Goal: Book appointment/travel/reservation

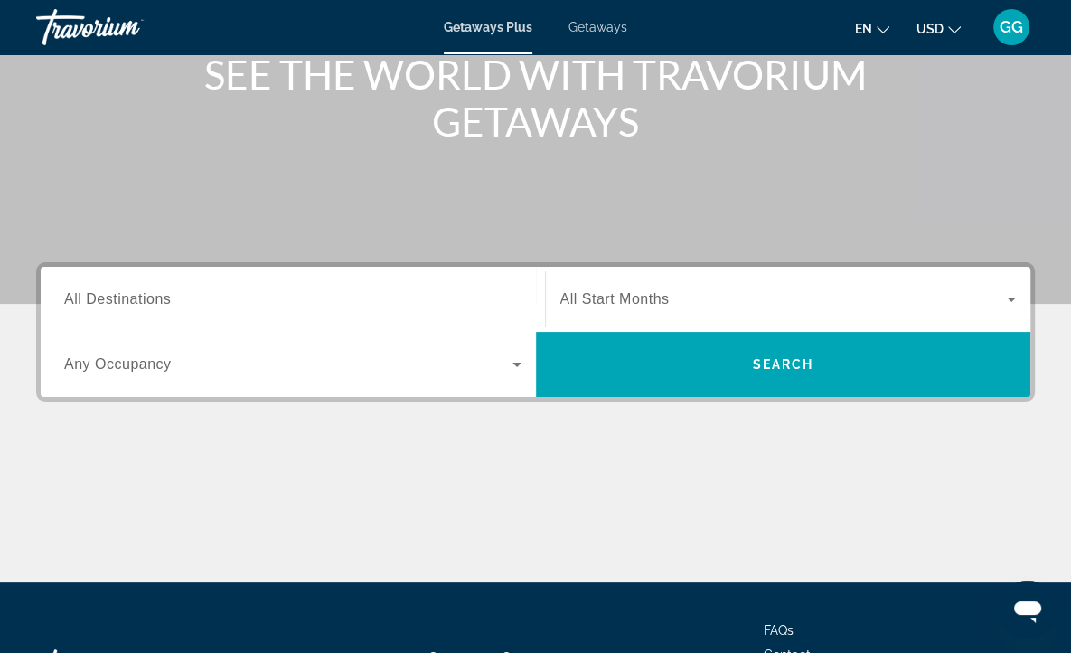
scroll to position [271, 0]
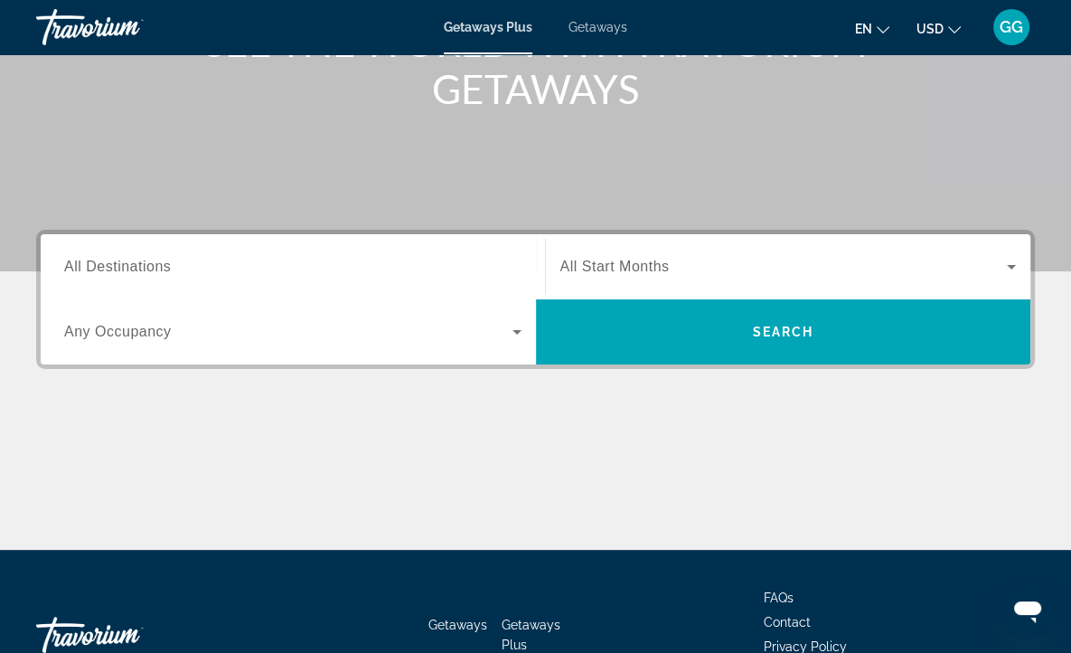
click at [154, 266] on span "All Destinations" at bounding box center [117, 266] width 107 height 15
click at [154, 266] on input "Destination All Destinations" at bounding box center [292, 268] width 457 height 22
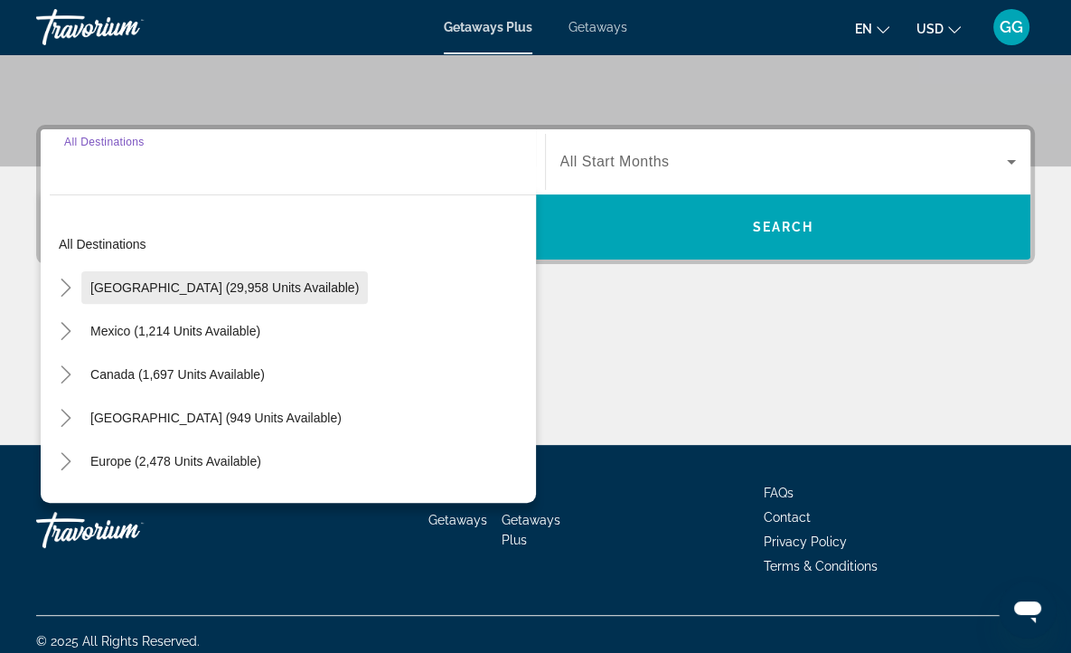
scroll to position [389, 0]
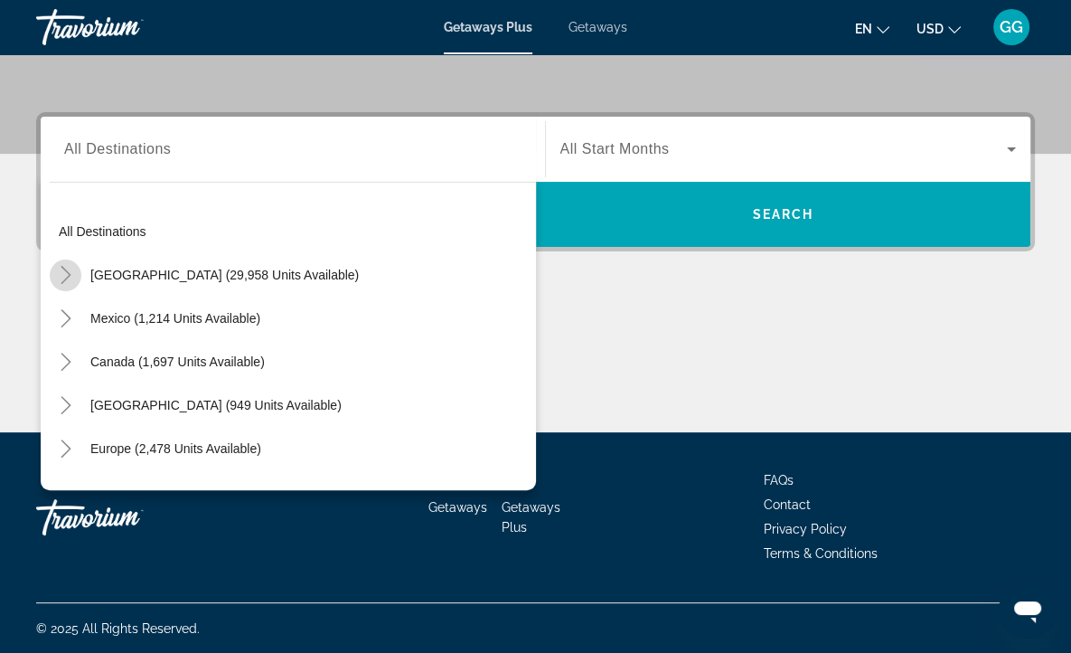
click at [61, 273] on icon "Toggle United States (29,958 units available)" at bounding box center [66, 275] width 18 height 18
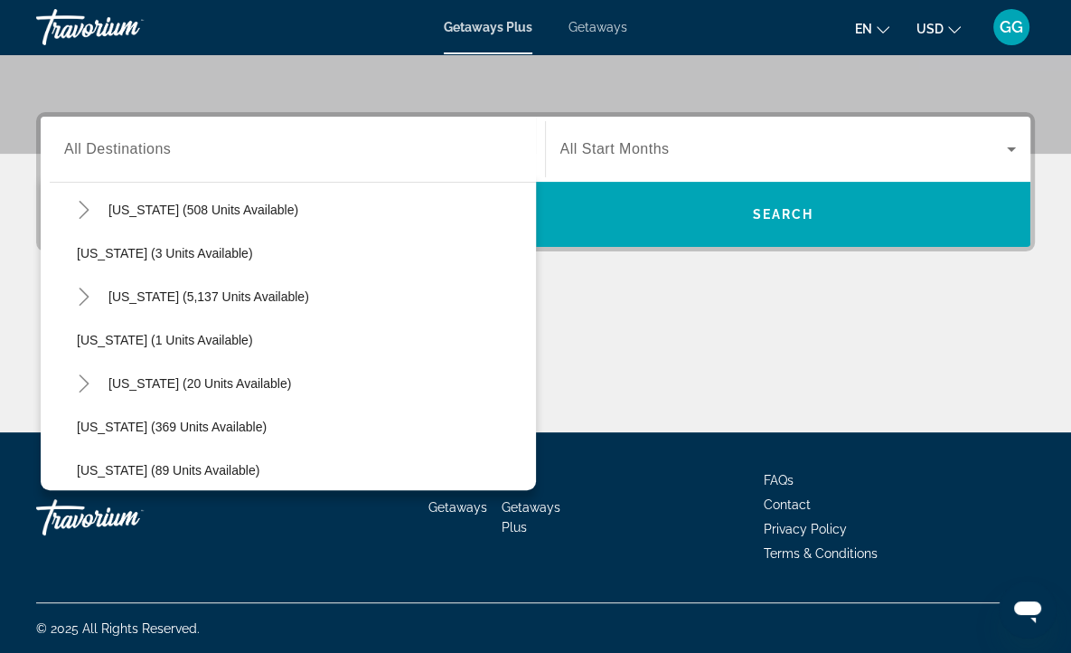
scroll to position [271, 0]
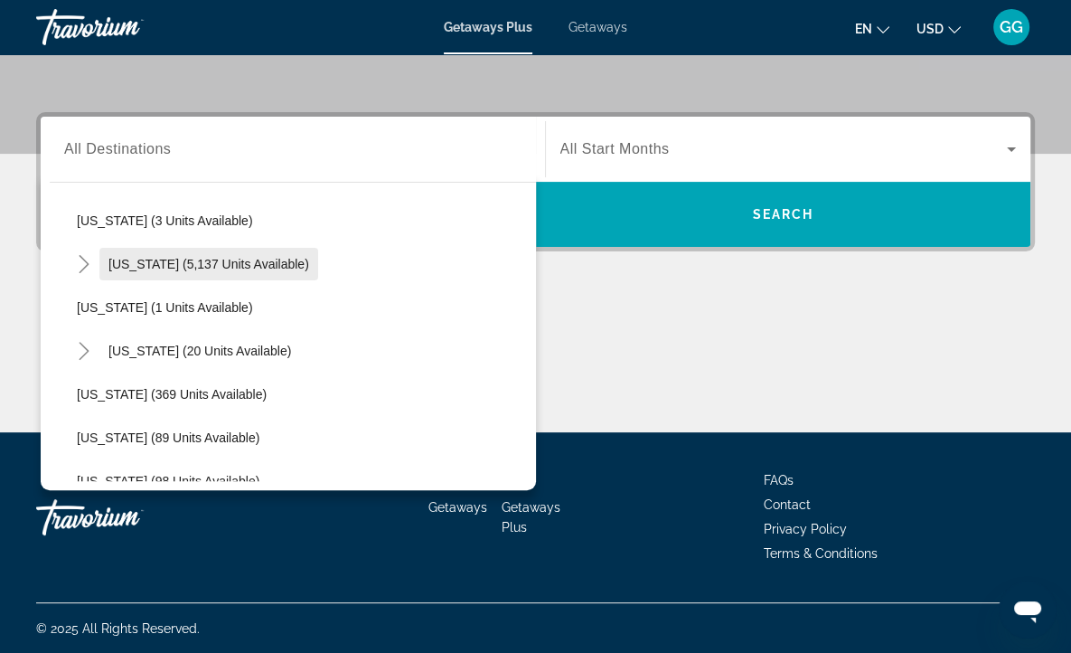
click at [166, 261] on span "[US_STATE] (5,137 units available)" at bounding box center [208, 264] width 201 height 14
type input "**********"
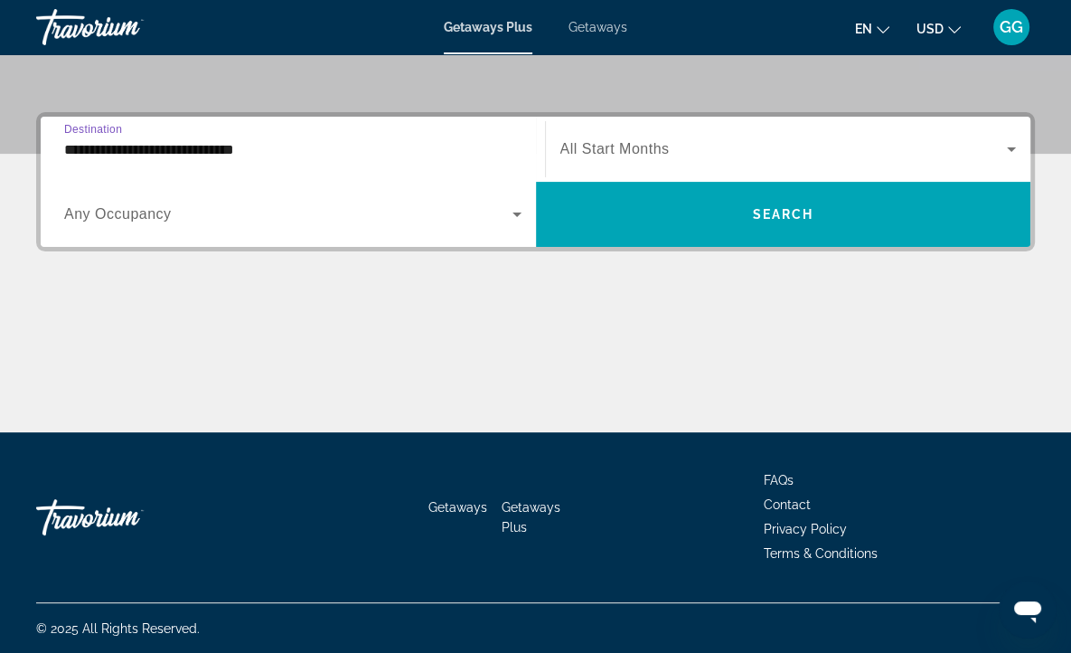
click at [598, 142] on span "All Start Months" at bounding box center [615, 148] width 109 height 15
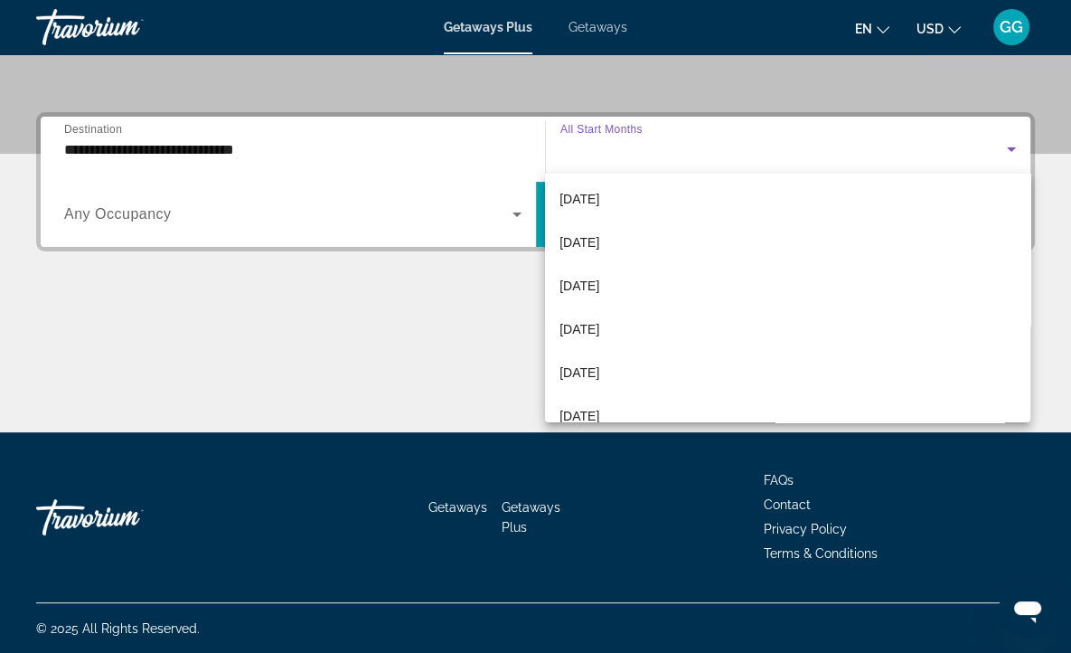
scroll to position [362, 0]
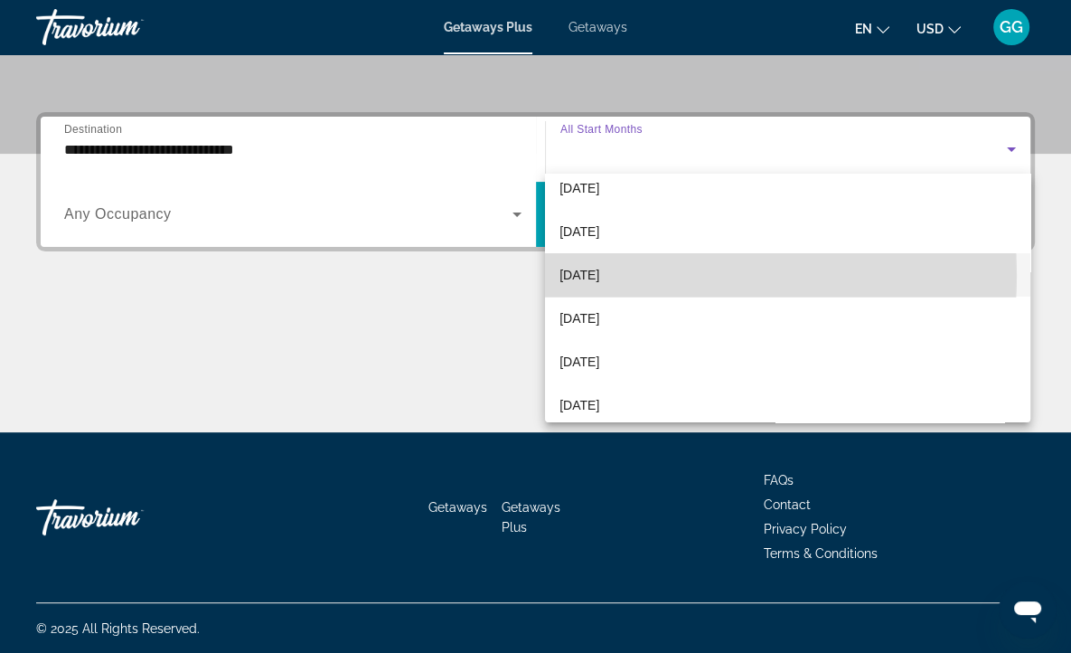
click at [589, 275] on span "[DATE]" at bounding box center [580, 275] width 40 height 22
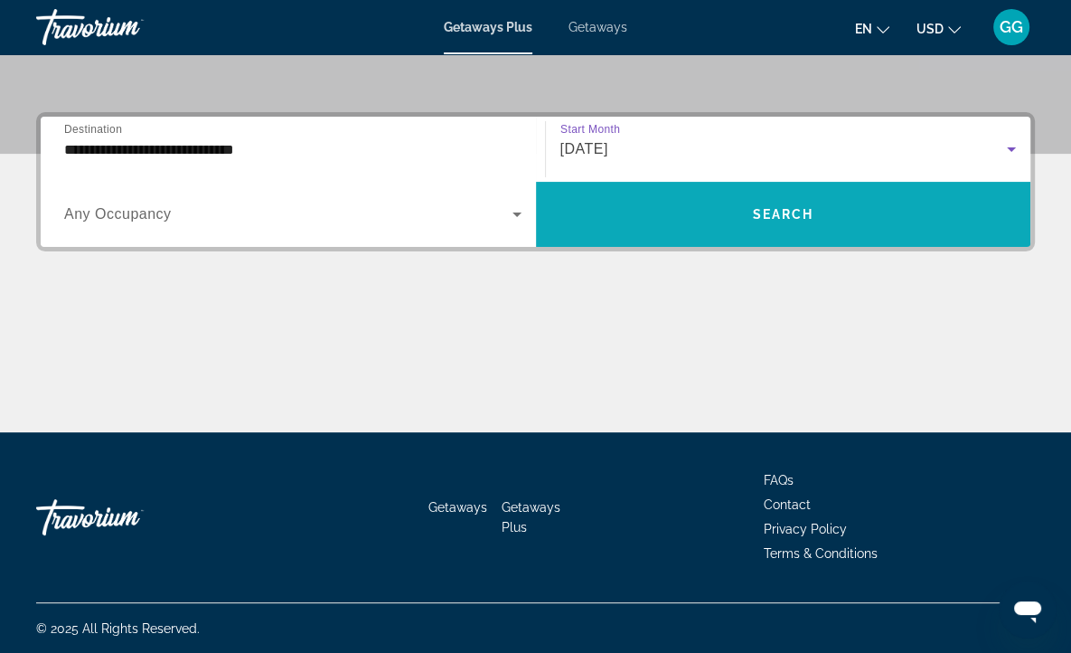
click at [781, 211] on span "Search" at bounding box center [782, 214] width 61 height 14
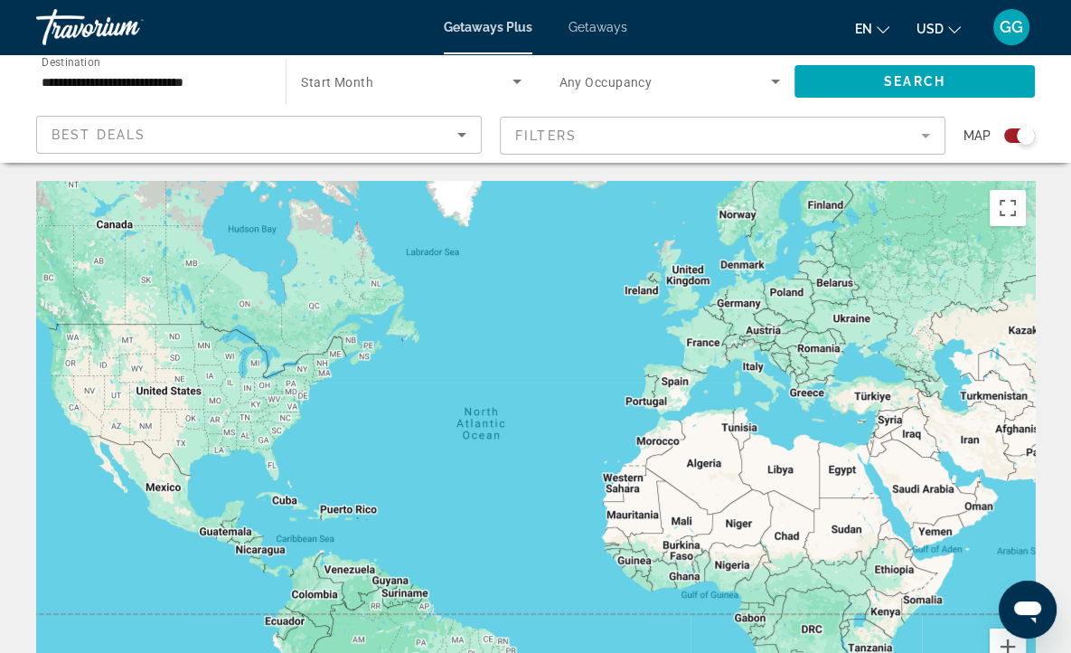
click at [355, 85] on span "Start Month" at bounding box center [337, 82] width 72 height 14
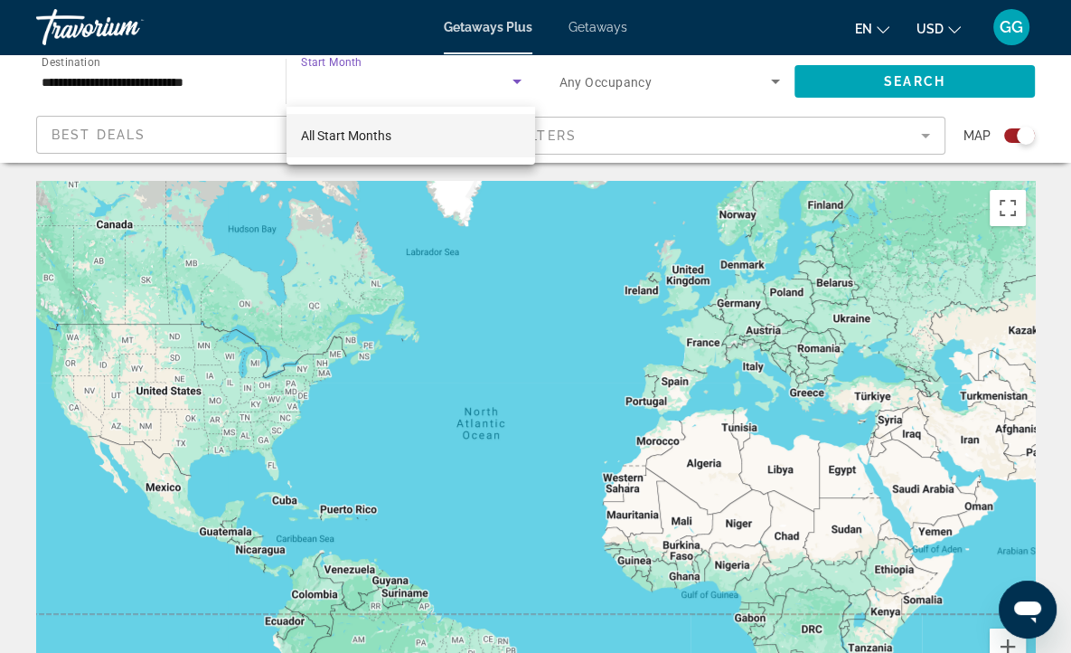
click at [358, 135] on span "All Start Months" at bounding box center [346, 135] width 90 height 14
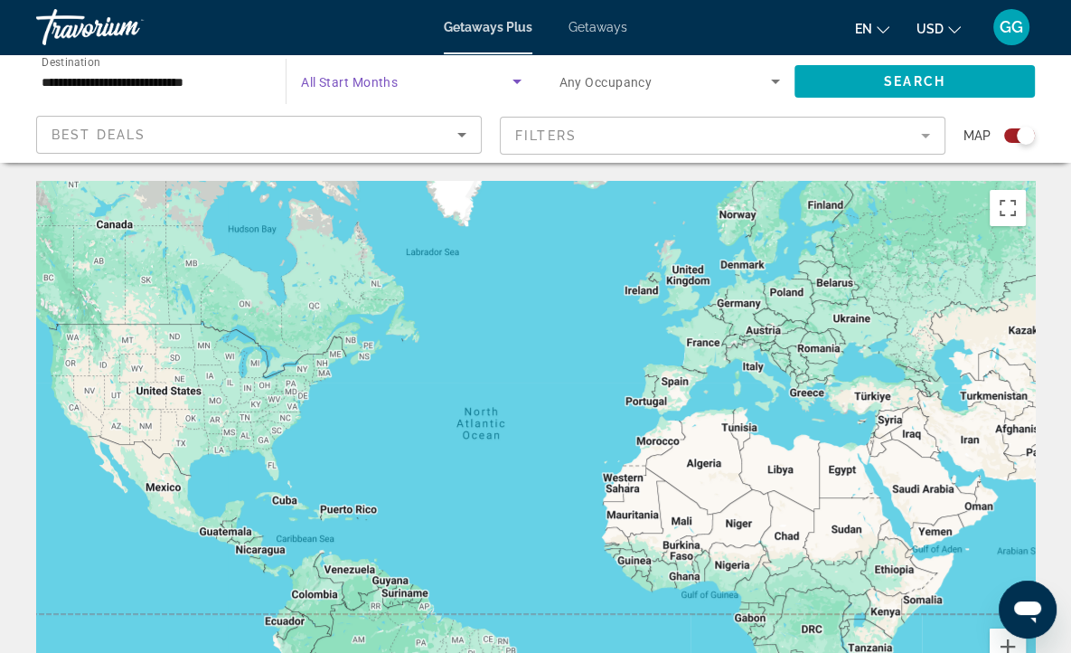
click at [517, 83] on icon "Search widget" at bounding box center [517, 82] width 22 height 22
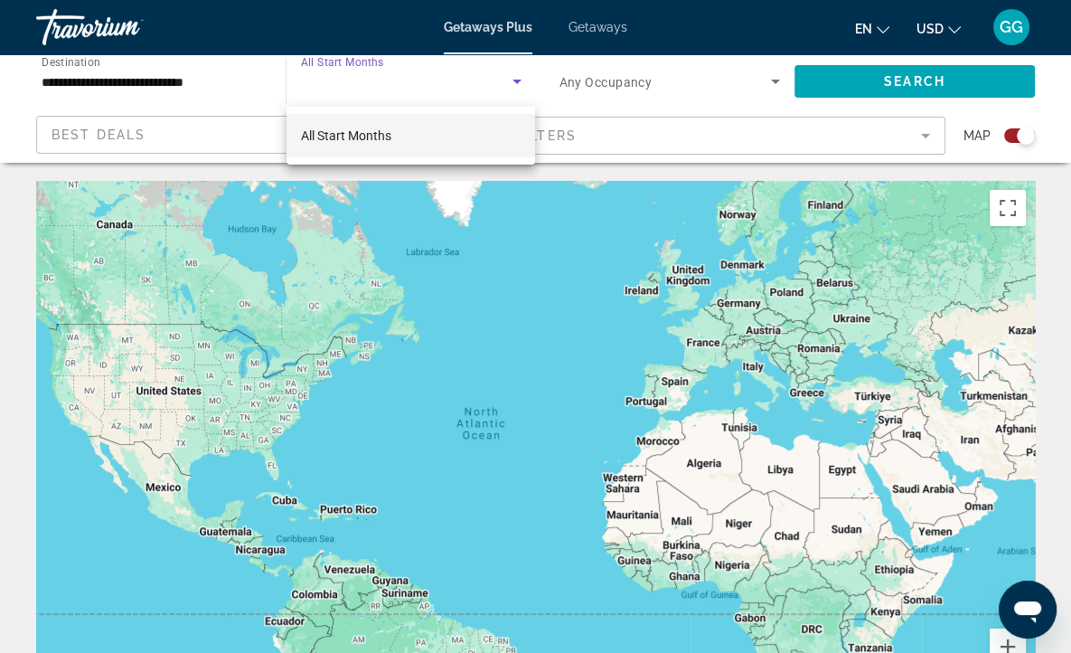
click at [372, 74] on div at bounding box center [535, 326] width 1071 height 653
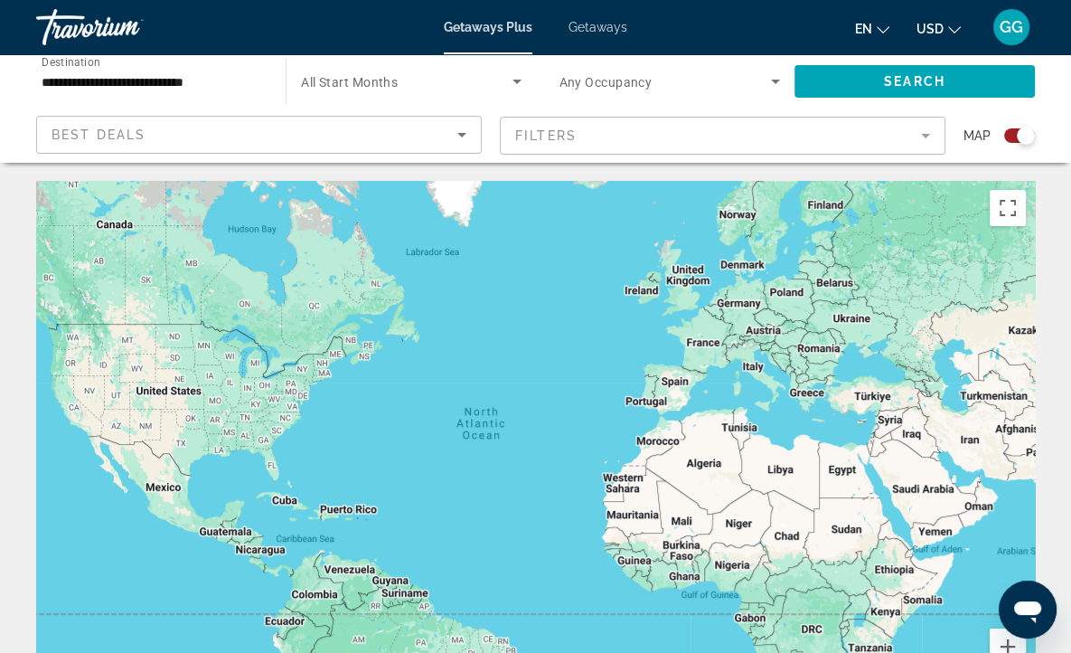
click at [460, 132] on icon "Sort by" at bounding box center [462, 135] width 22 height 22
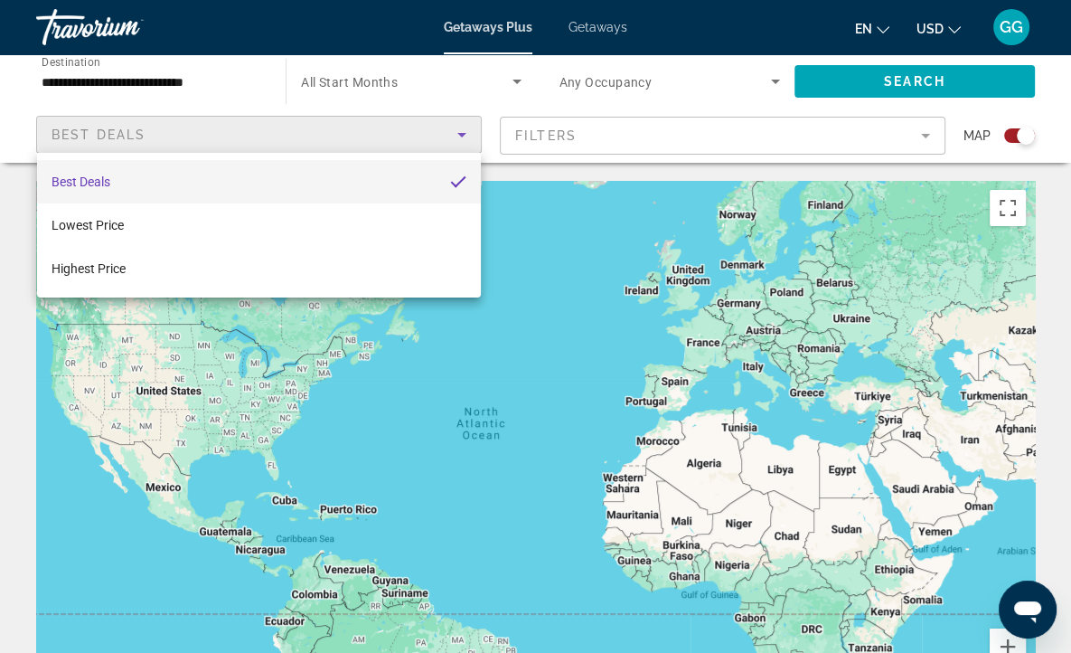
click at [460, 132] on div at bounding box center [535, 326] width 1071 height 653
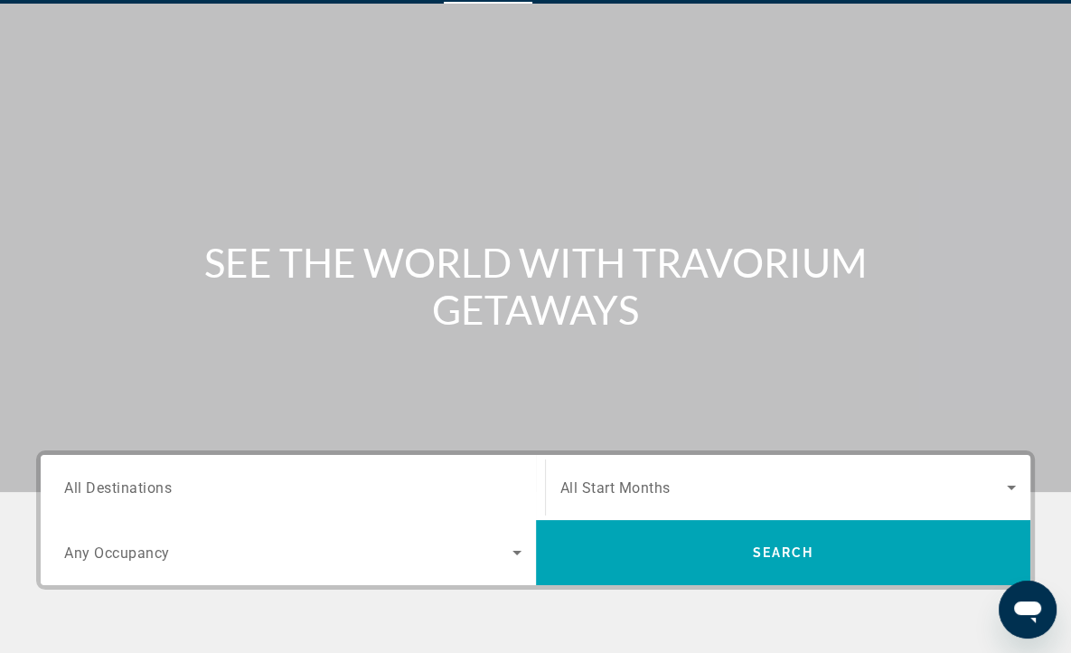
scroll to position [90, 0]
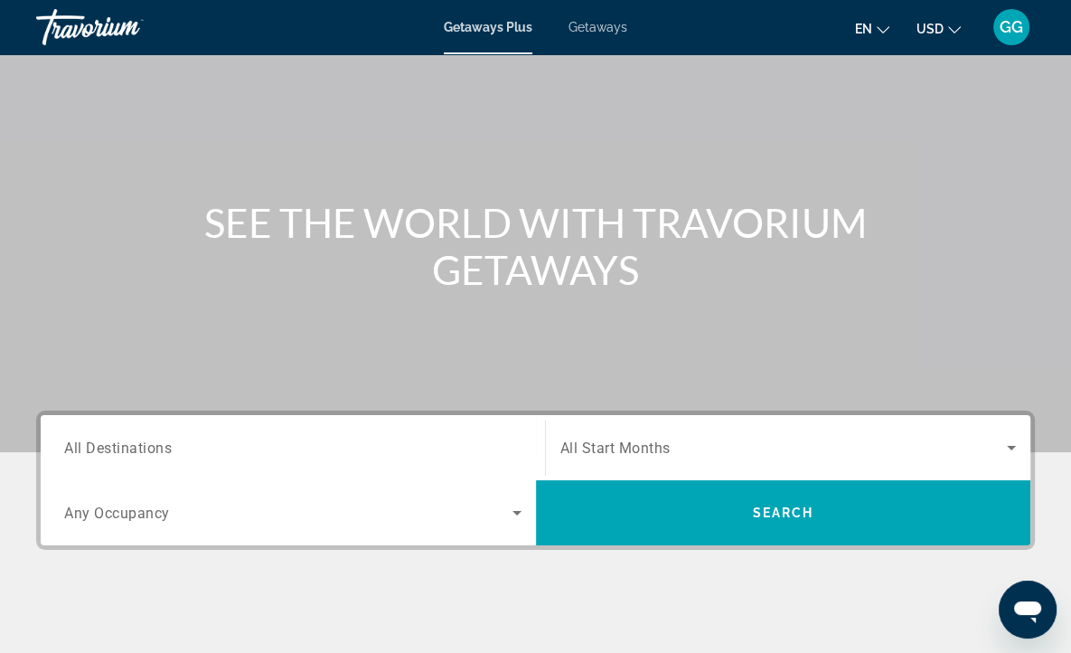
click at [614, 449] on span "All Start Months" at bounding box center [616, 447] width 110 height 17
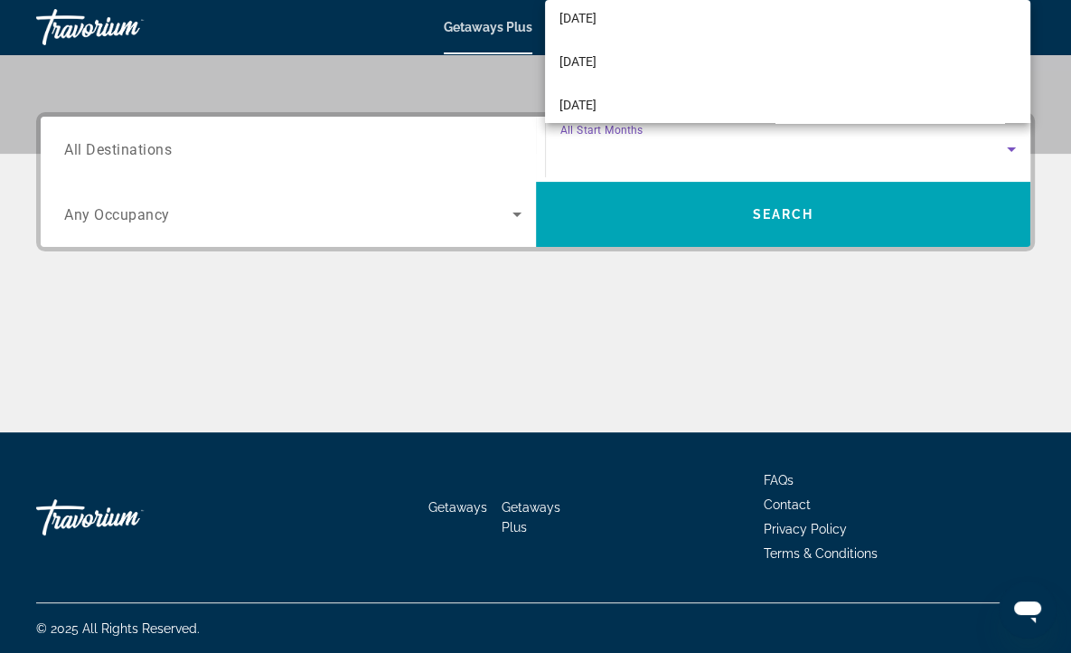
scroll to position [362, 0]
click at [116, 149] on div at bounding box center [535, 326] width 1071 height 653
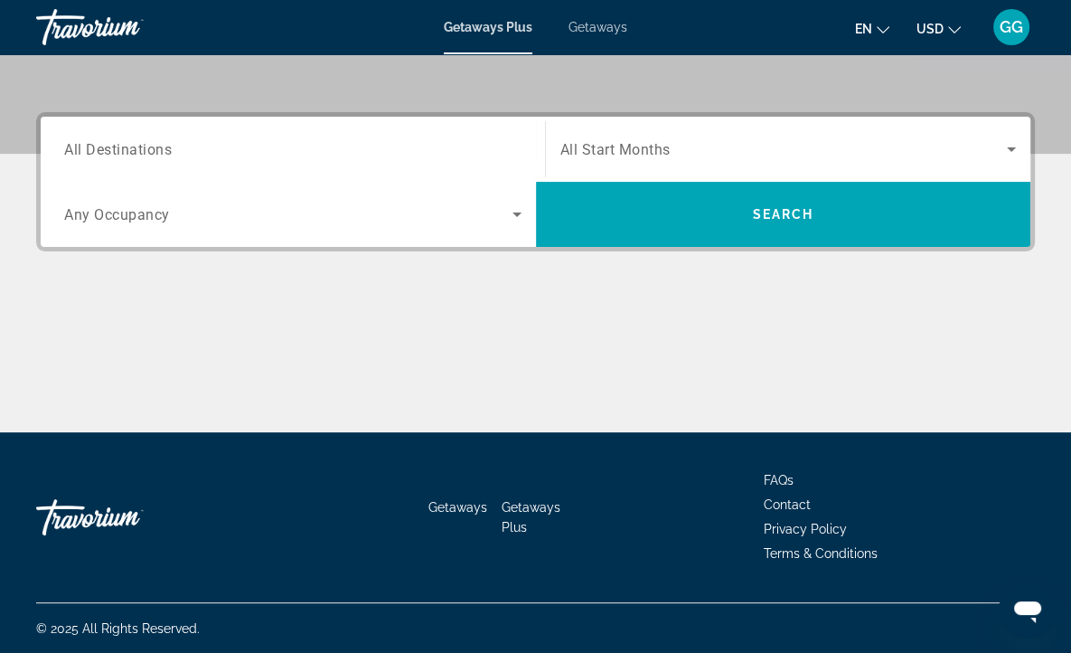
click at [116, 149] on span "All Destinations" at bounding box center [118, 148] width 108 height 17
click at [116, 149] on input "Destination All Destinations" at bounding box center [292, 150] width 457 height 22
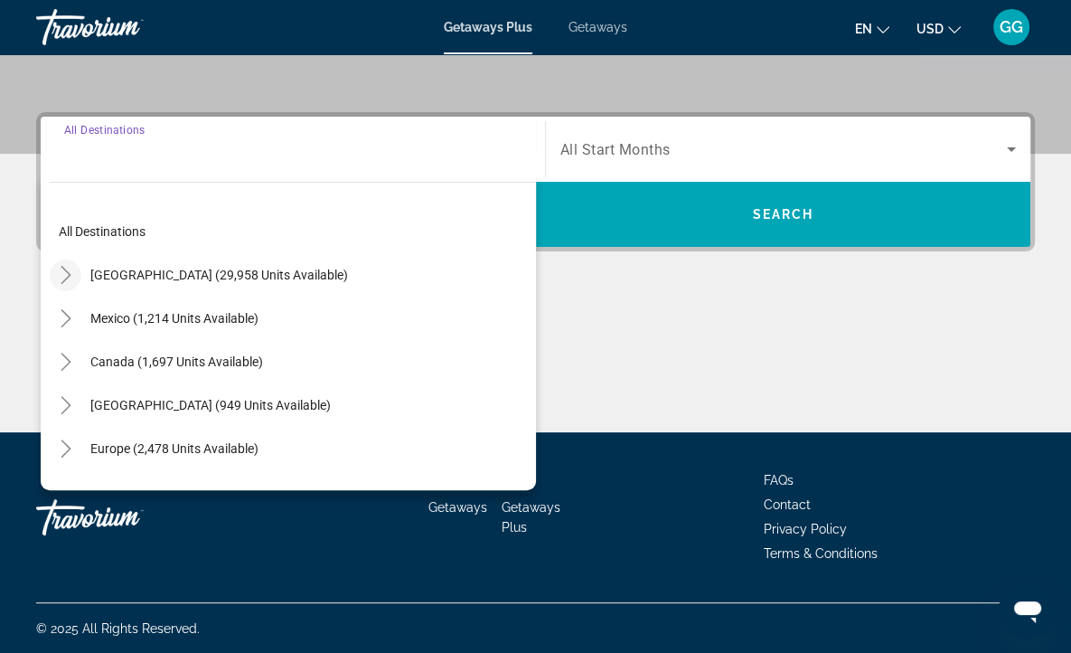
click at [65, 273] on icon "Toggle United States (29,958 units available)" at bounding box center [66, 275] width 18 height 18
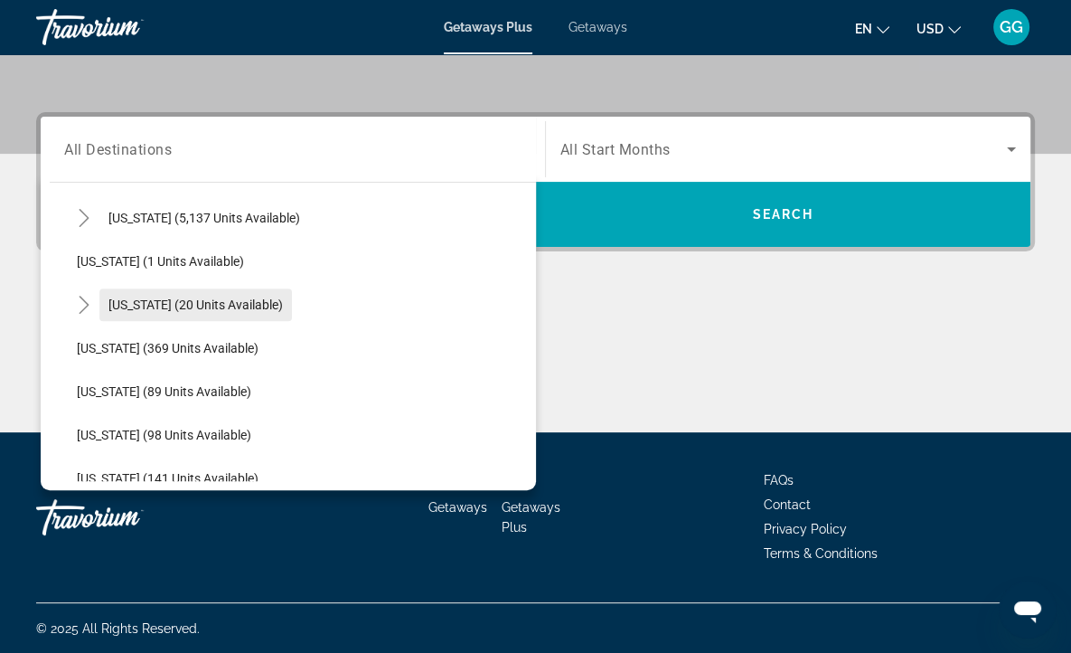
scroll to position [324, 0]
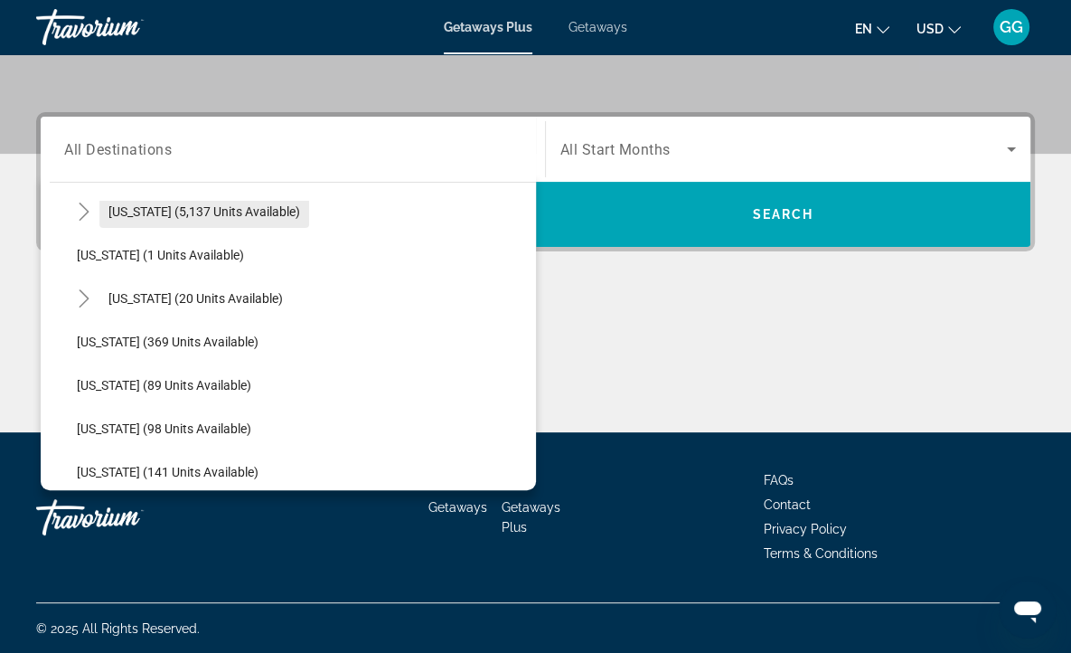
click at [130, 208] on span "[US_STATE] (5,137 units available)" at bounding box center [204, 211] width 192 height 14
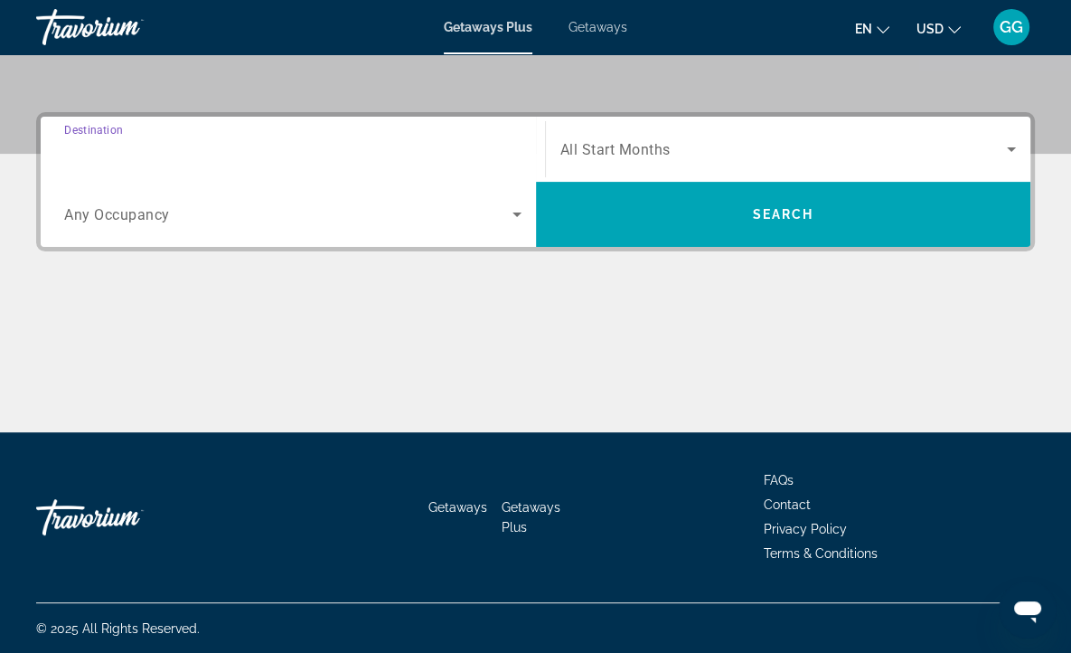
type input "**********"
click at [589, 145] on span "All Start Months" at bounding box center [616, 149] width 110 height 17
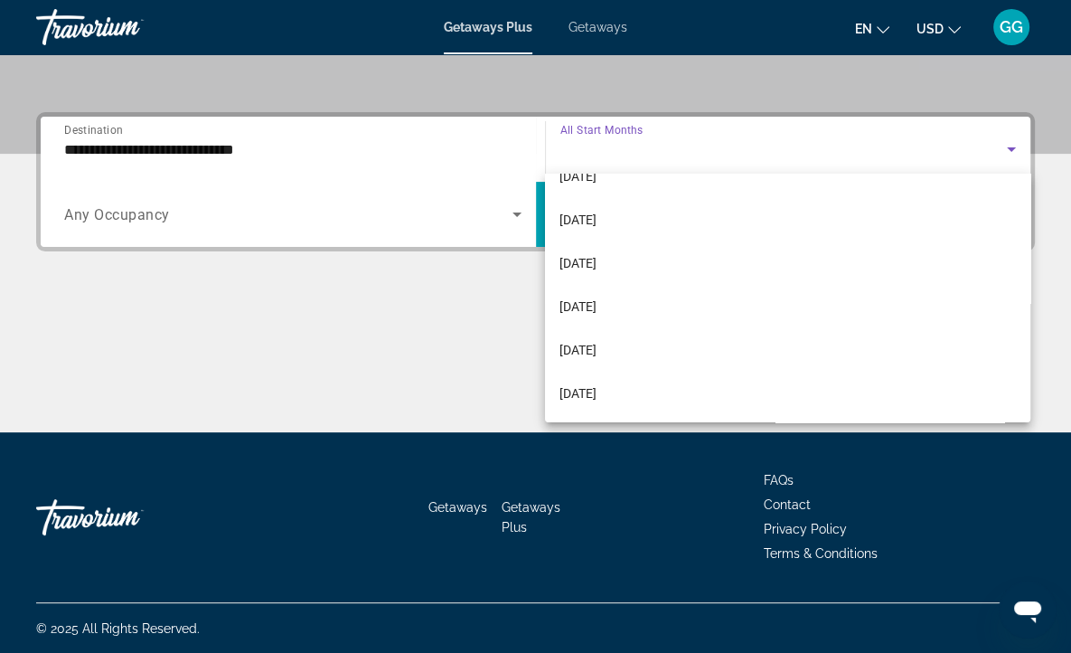
scroll to position [362, 0]
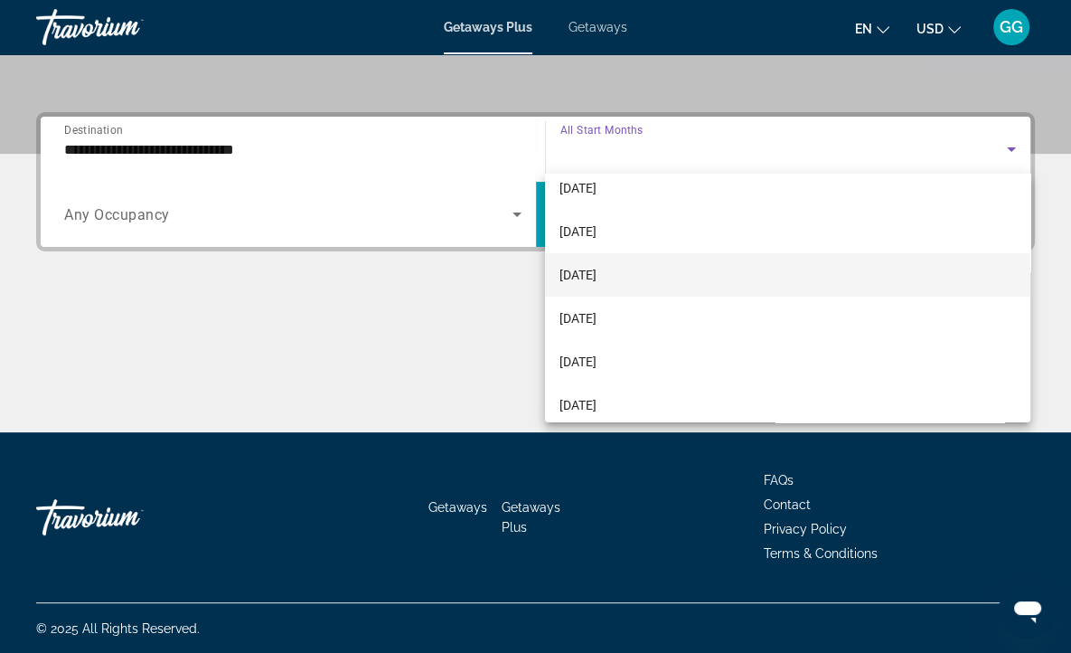
click at [589, 277] on span "[DATE]" at bounding box center [578, 275] width 37 height 22
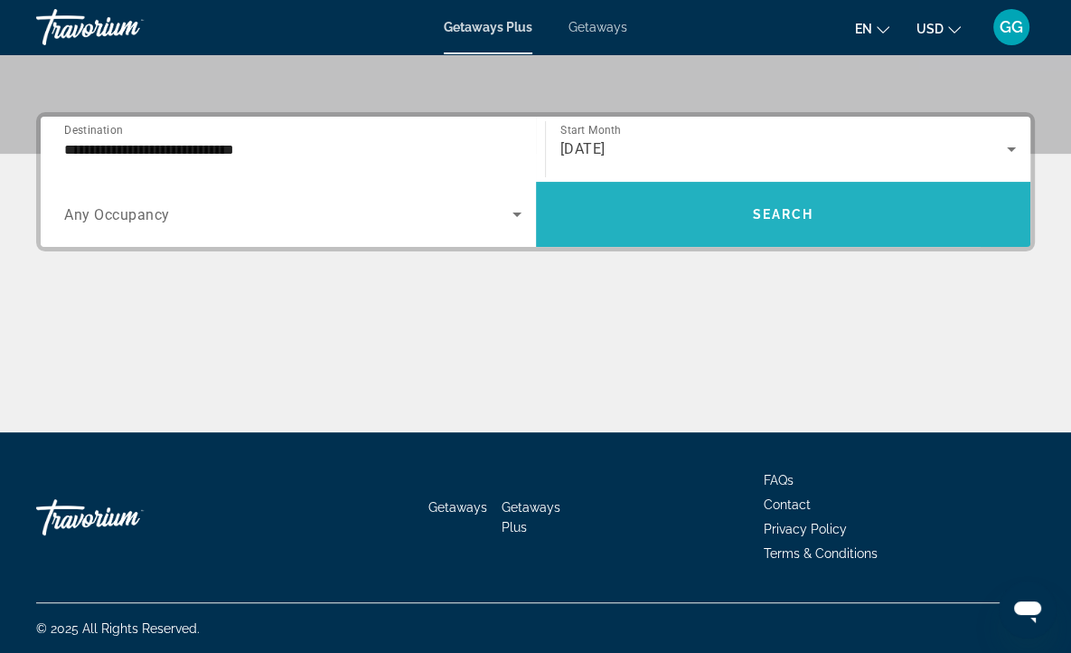
click at [777, 214] on span "Search" at bounding box center [782, 214] width 61 height 14
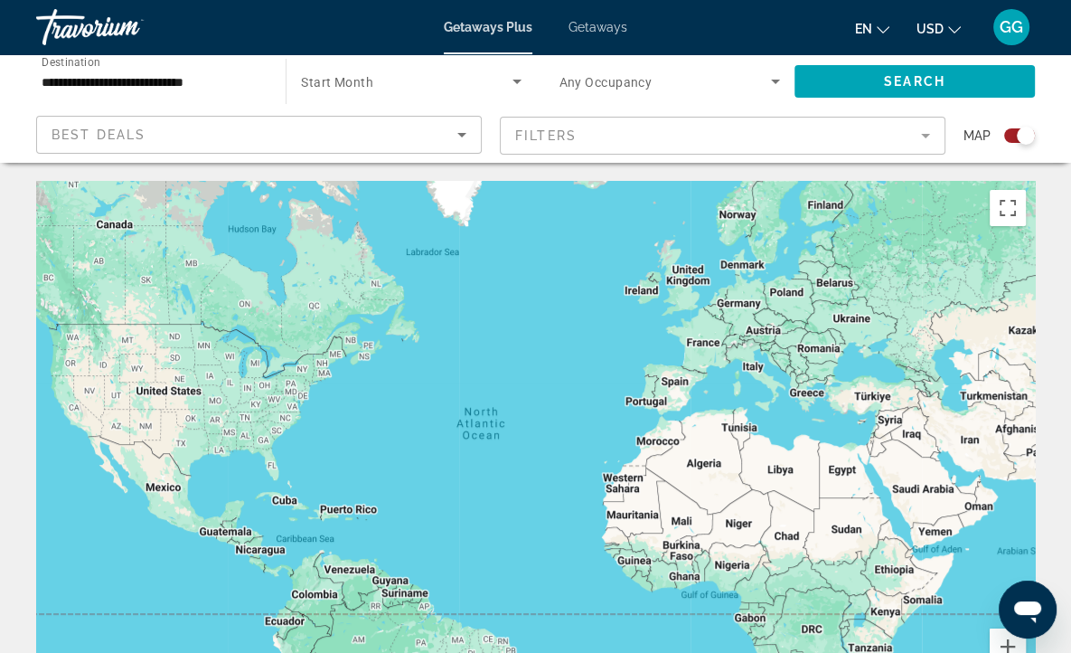
click at [348, 84] on span "Start Month" at bounding box center [337, 82] width 72 height 14
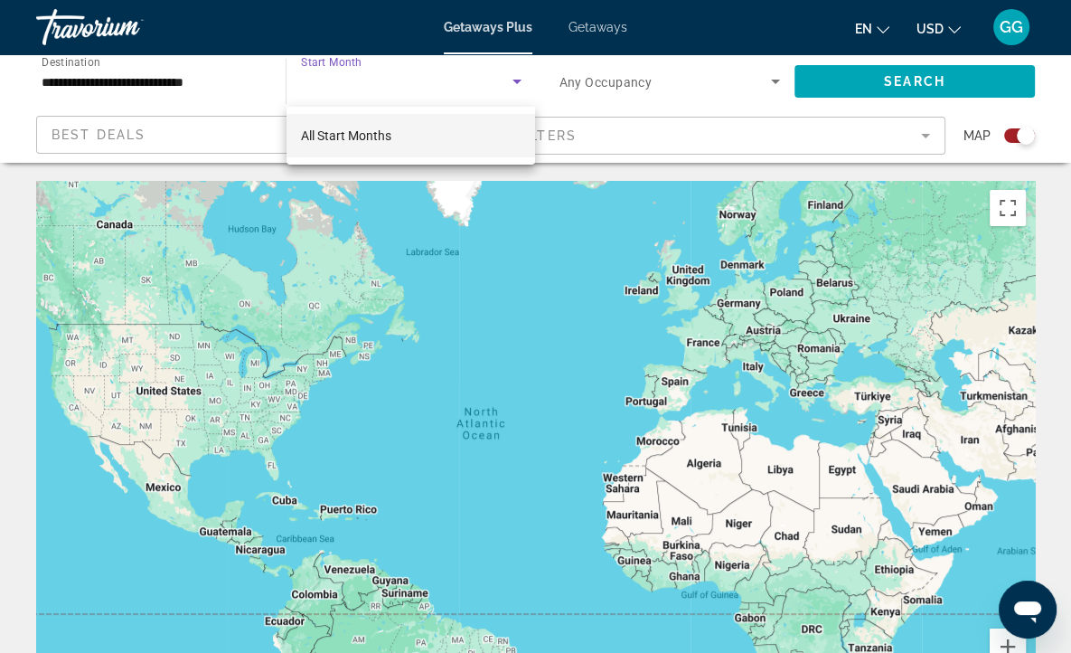
click at [387, 227] on div at bounding box center [535, 326] width 1071 height 653
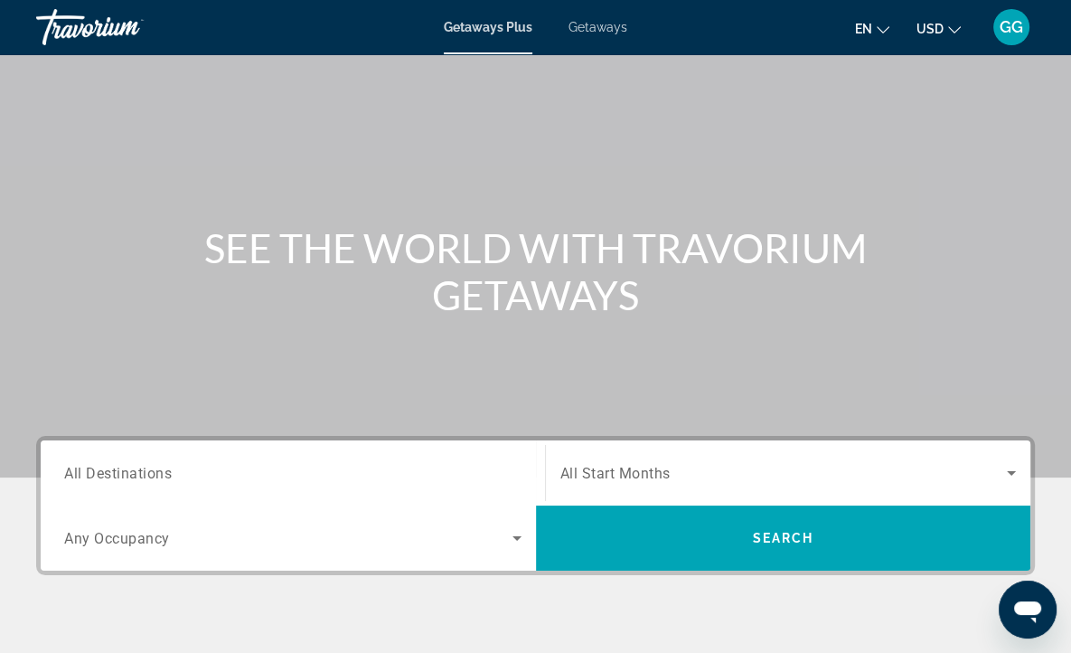
scroll to position [90, 0]
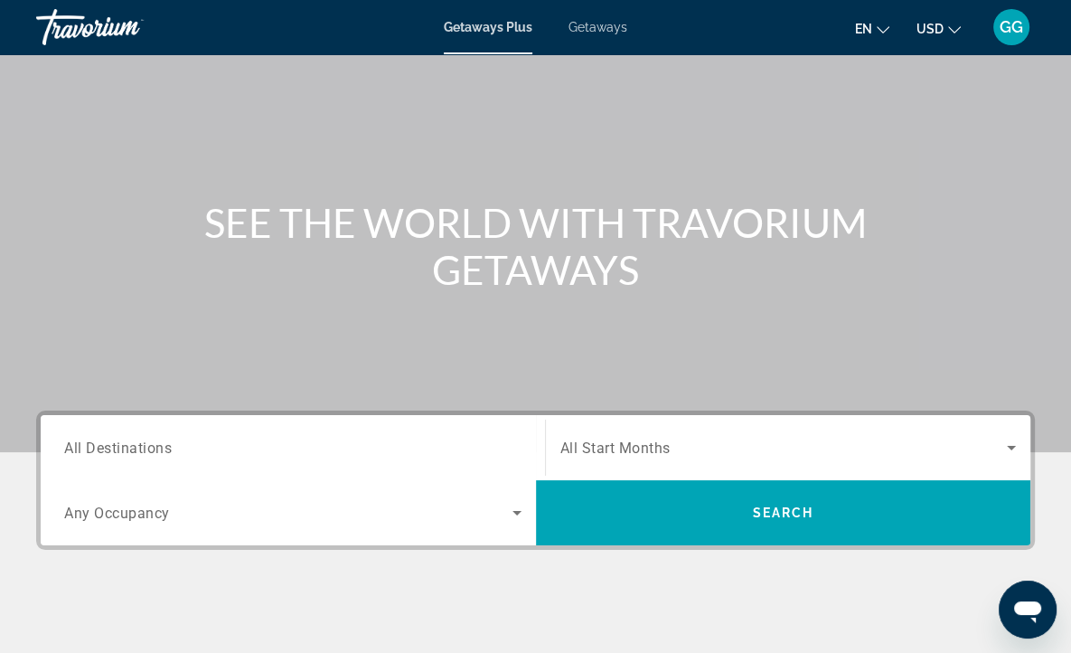
click at [101, 445] on span "All Destinations" at bounding box center [118, 446] width 108 height 17
click at [101, 445] on input "Destination All Destinations" at bounding box center [292, 449] width 457 height 22
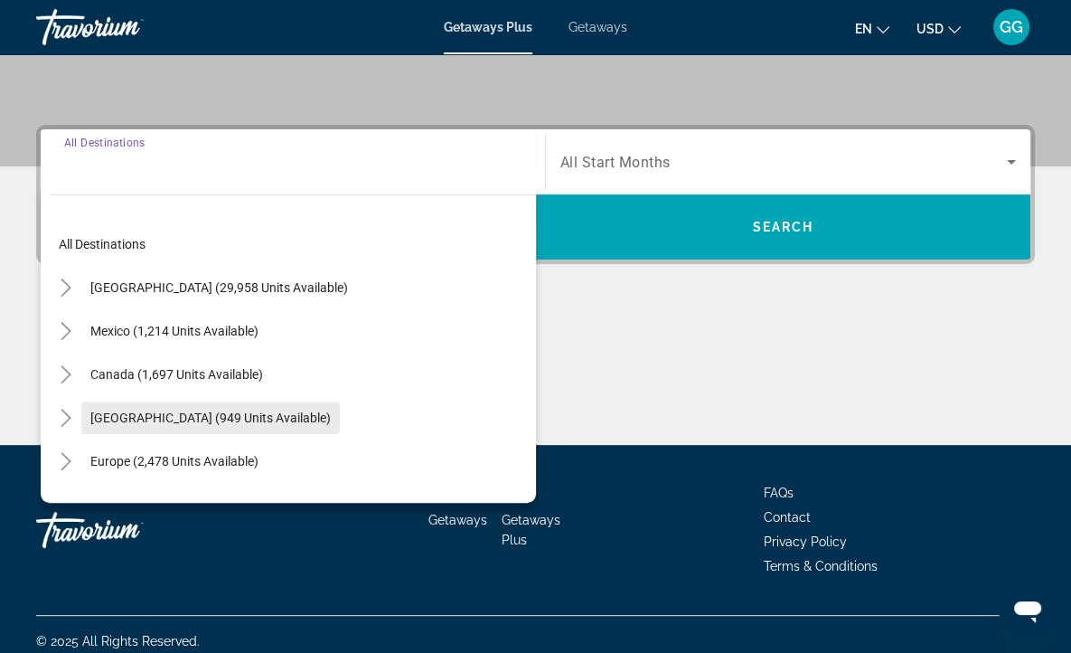
scroll to position [389, 0]
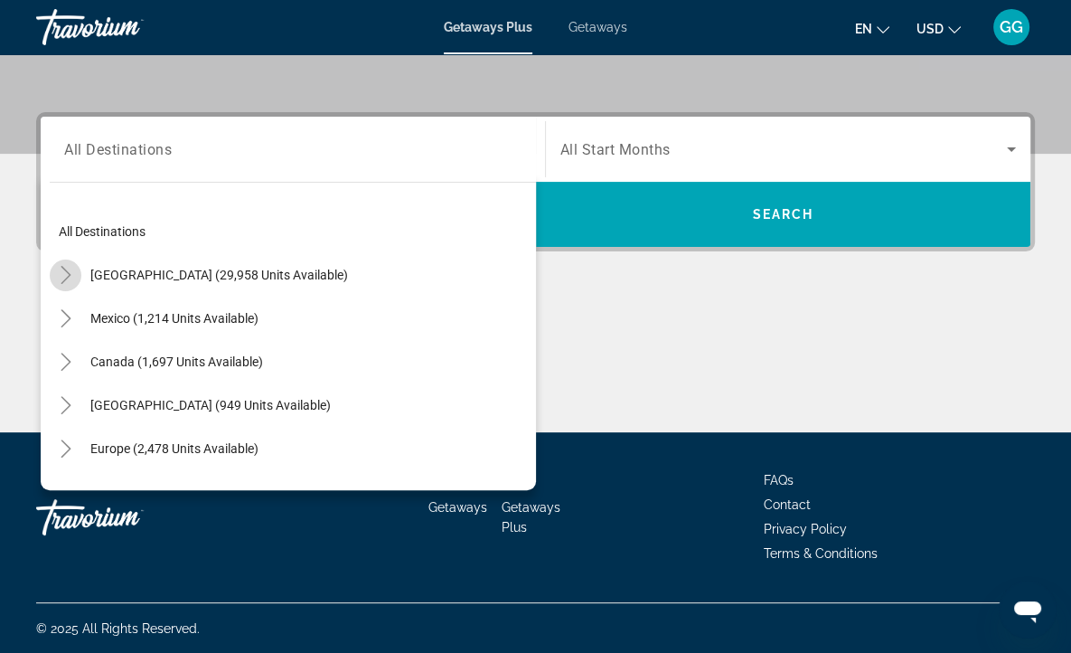
click at [61, 276] on icon "Toggle United States (29,958 units available)" at bounding box center [66, 275] width 18 height 18
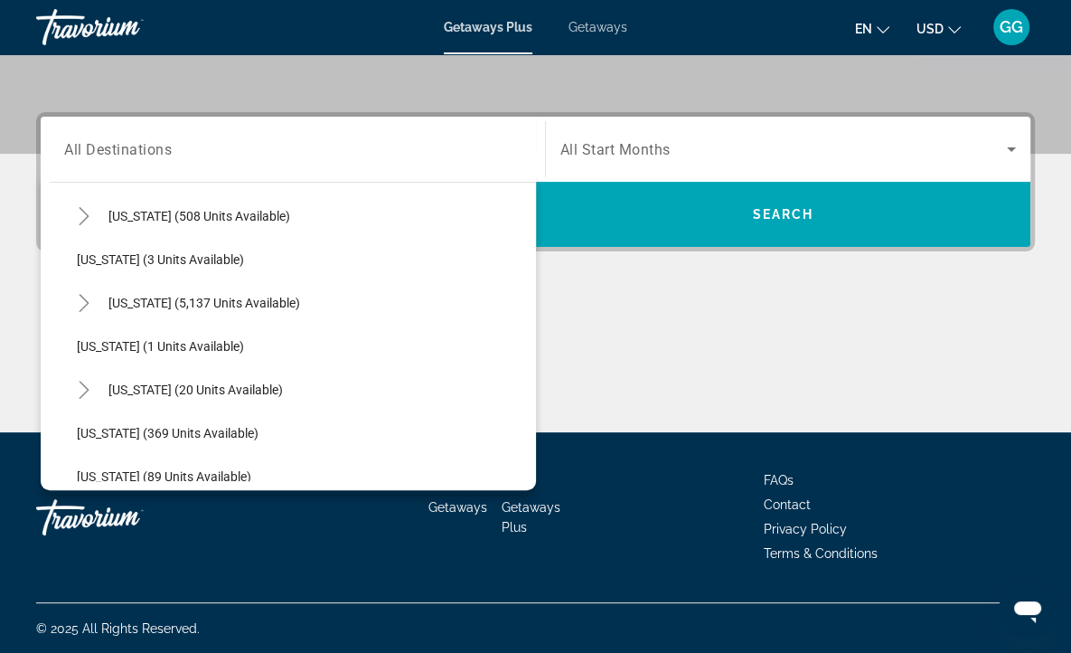
scroll to position [233, 0]
click at [125, 295] on span "[US_STATE] (5,137 units available)" at bounding box center [204, 302] width 192 height 14
type input "**********"
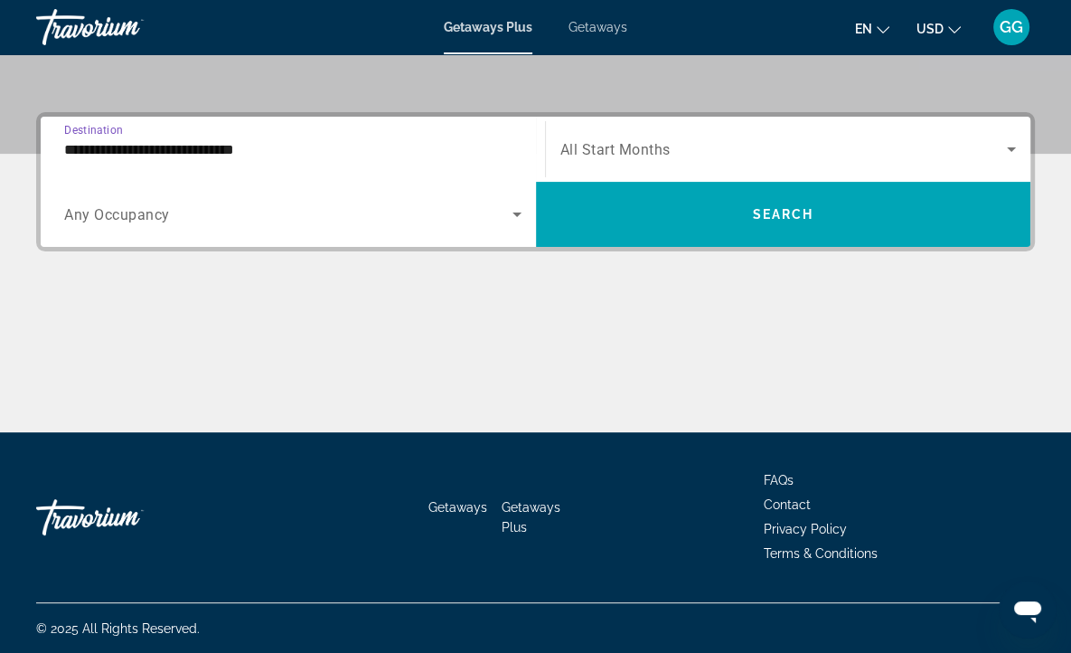
click at [636, 149] on span "All Start Months" at bounding box center [616, 149] width 110 height 17
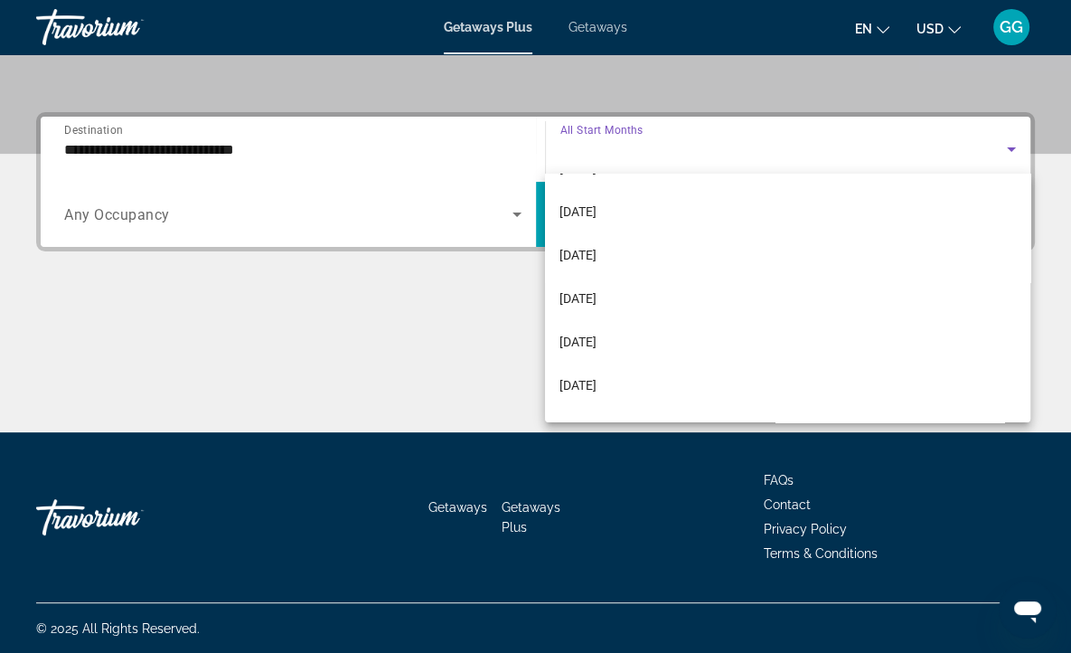
scroll to position [90, 0]
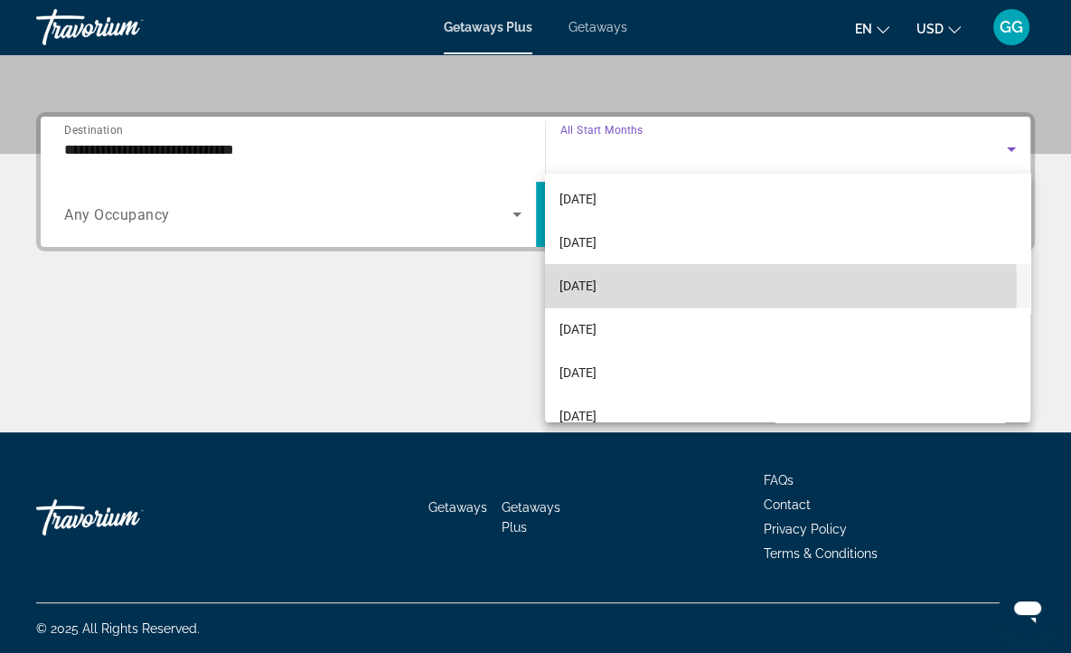
click at [590, 287] on span "[DATE]" at bounding box center [578, 286] width 37 height 22
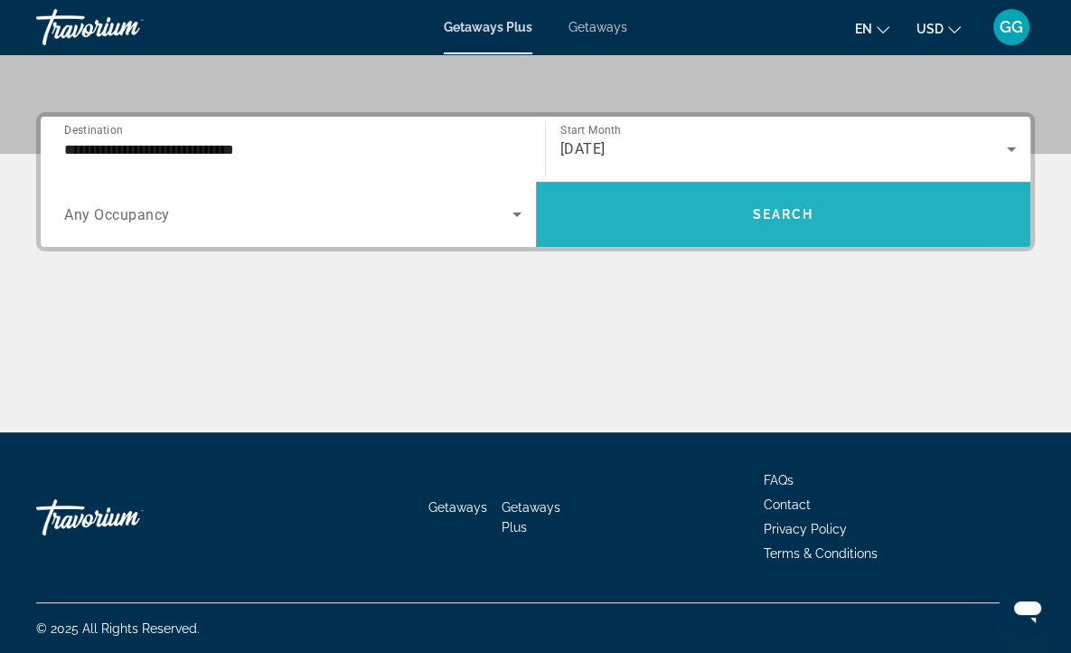
click at [787, 207] on span "Search" at bounding box center [782, 214] width 61 height 14
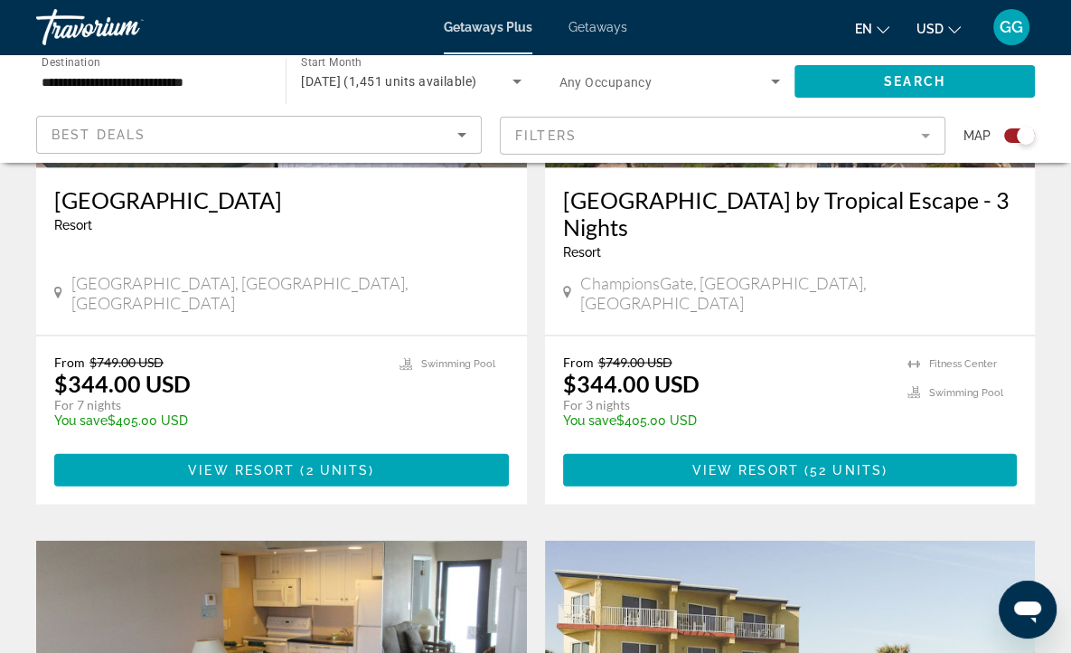
scroll to position [2904, 0]
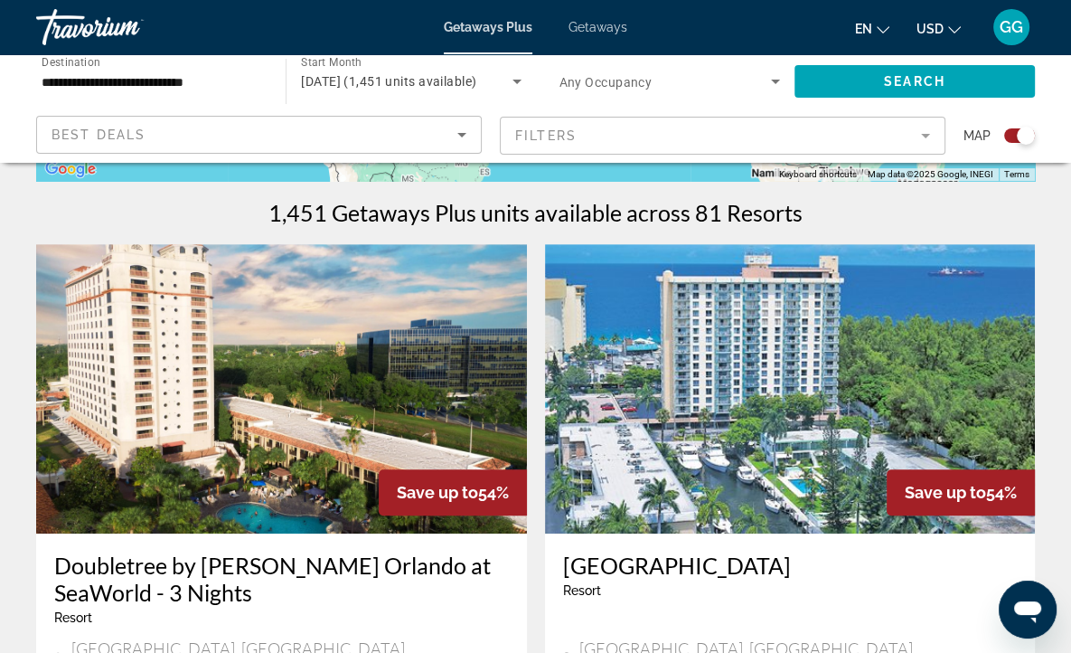
scroll to position [633, 0]
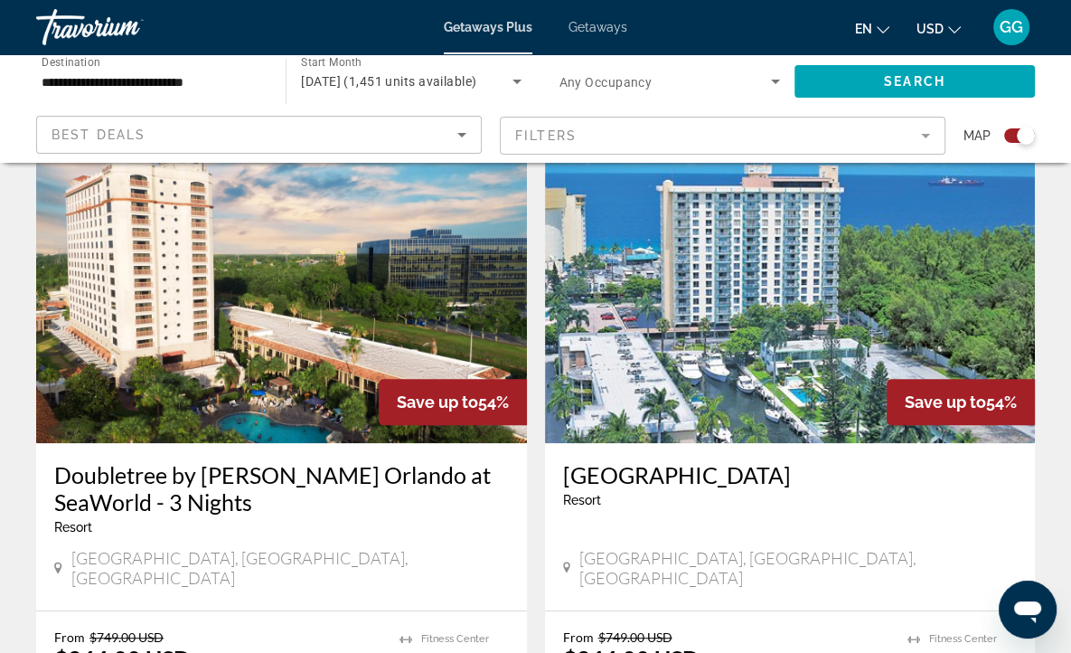
click at [563, 479] on h3 "[GEOGRAPHIC_DATA]" at bounding box center [790, 474] width 455 height 27
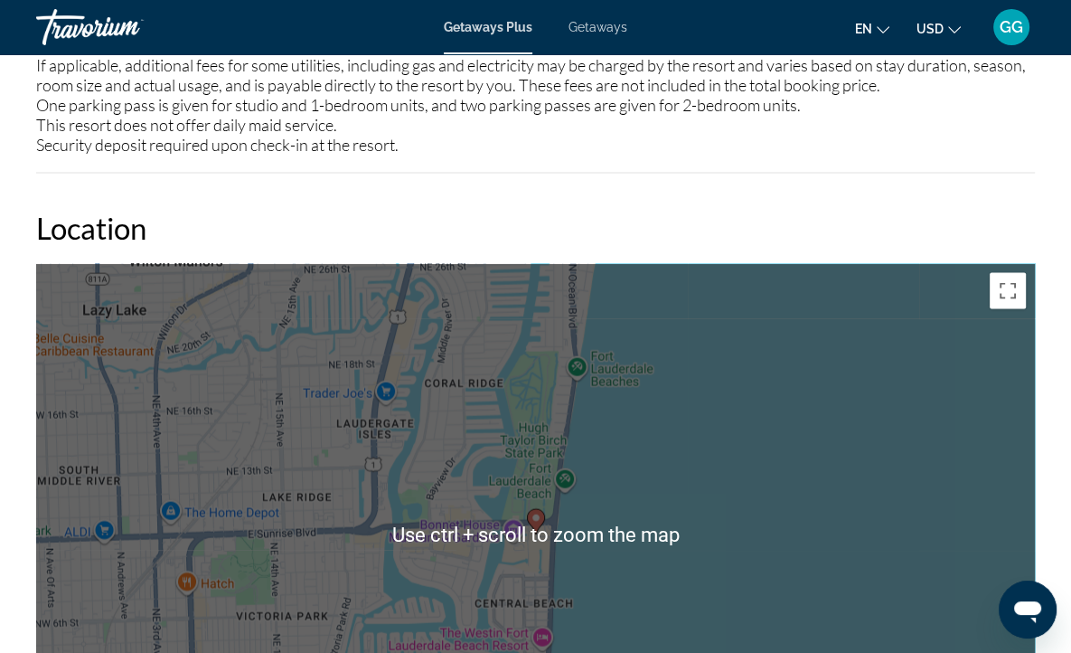
scroll to position [2983, 0]
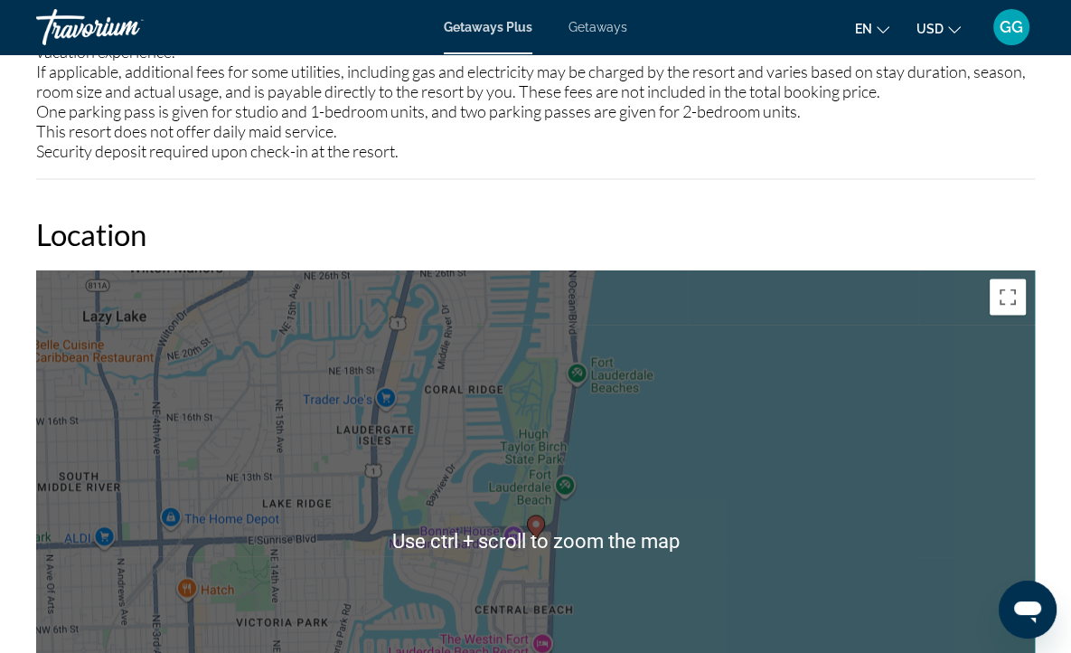
click at [821, 484] on div "To activate drag with keyboard, press Alt + Enter. Once in keyboard drag state,…" at bounding box center [535, 541] width 999 height 542
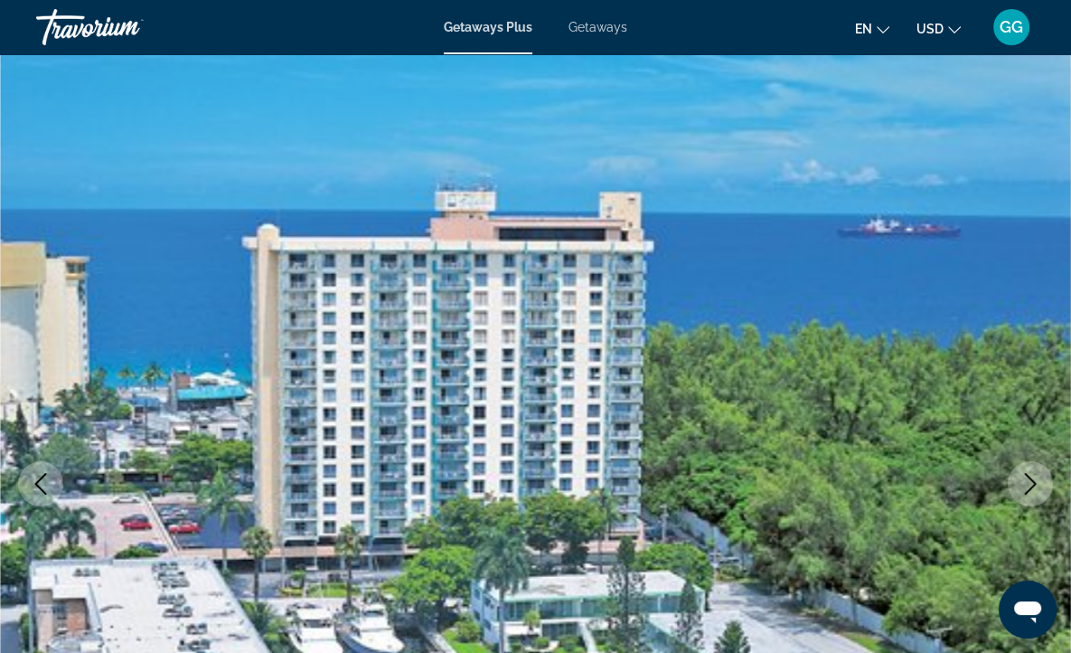
scroll to position [0, 0]
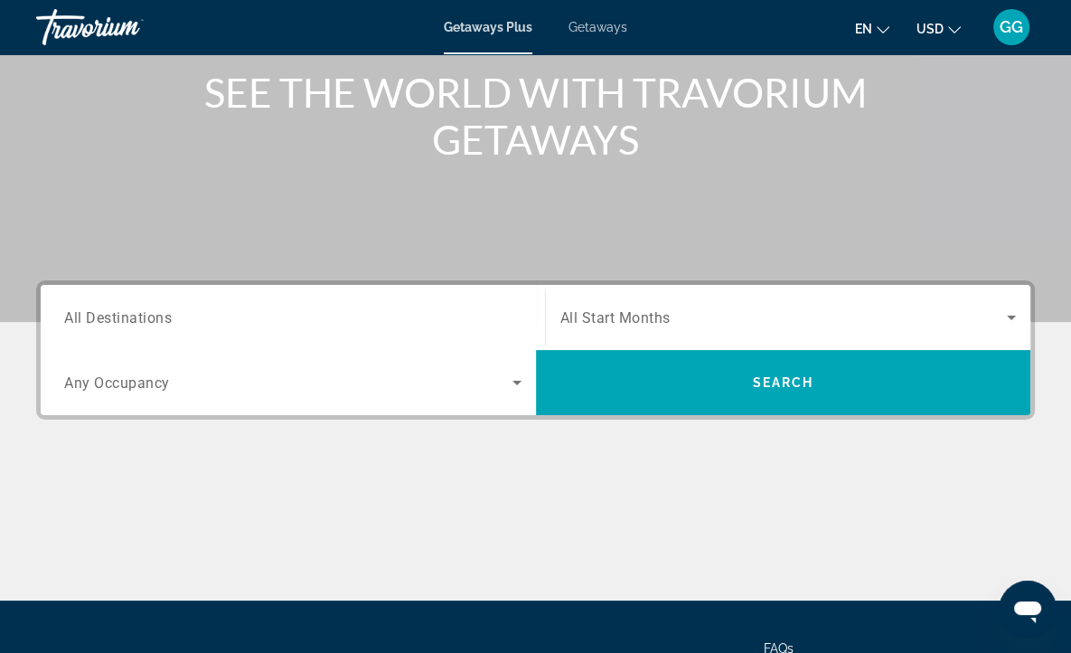
scroll to position [271, 0]
